Goal: Task Accomplishment & Management: Manage account settings

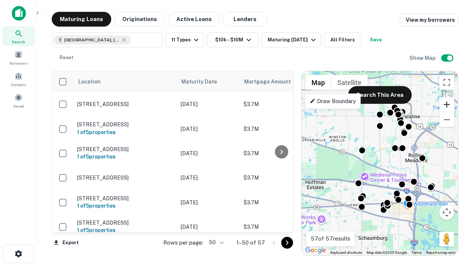
click at [446, 104] on button "Zoom in" at bounding box center [446, 104] width 15 height 15
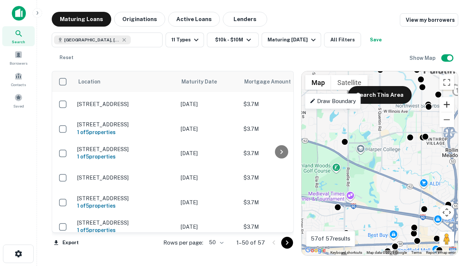
click at [446, 104] on button "Zoom in" at bounding box center [446, 104] width 15 height 15
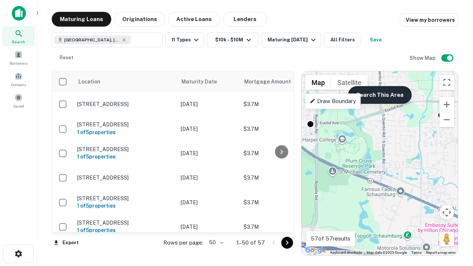
click at [379, 95] on button "Search This Area" at bounding box center [379, 95] width 63 height 18
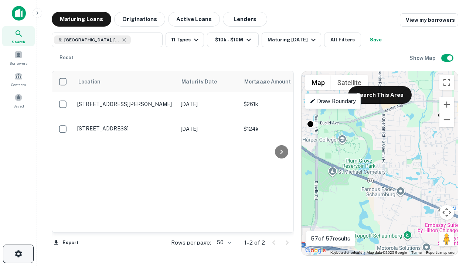
click at [18, 254] on icon "button" at bounding box center [18, 253] width 9 height 9
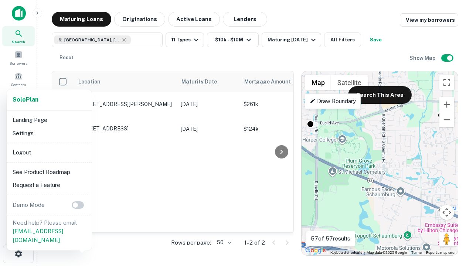
click at [49, 152] on li "Logout" at bounding box center [49, 152] width 79 height 13
